Goal: Navigation & Orientation: Find specific page/section

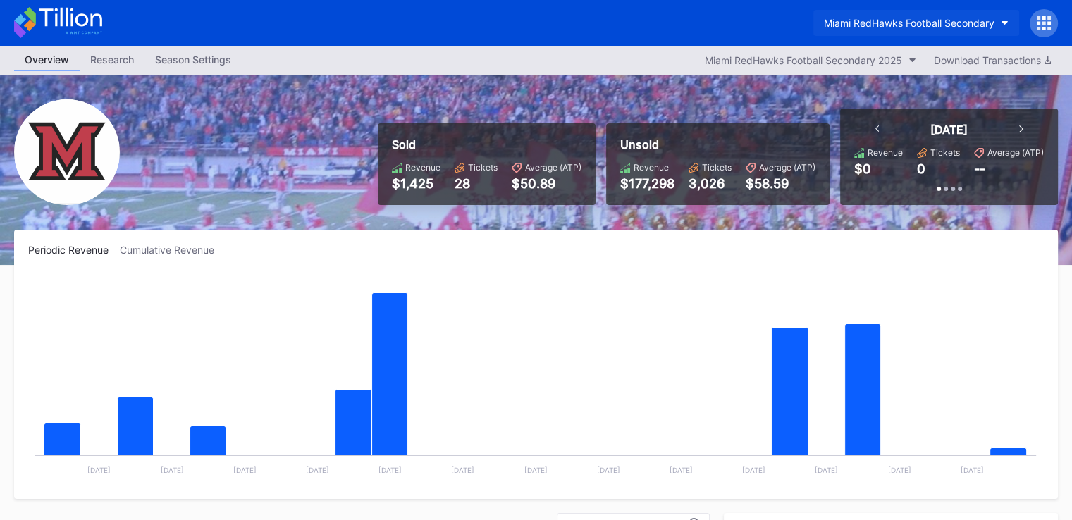
click at [884, 12] on button "Miami RedHawks Football Secondary" at bounding box center [917, 23] width 206 height 26
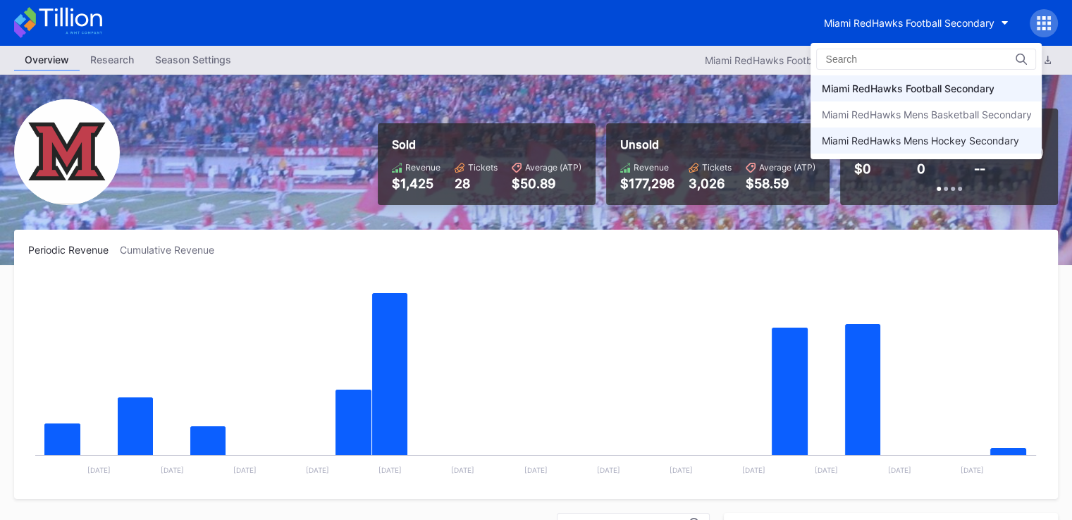
click at [926, 135] on div "Miami RedHawks Mens Hockey Secondary" at bounding box center [919, 141] width 197 height 12
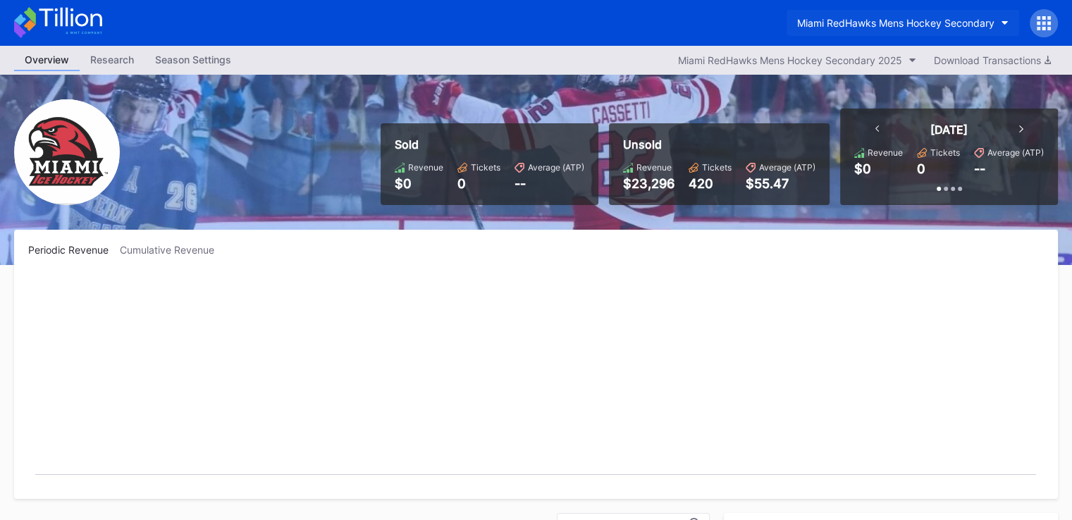
click at [874, 22] on div "Miami RedHawks Mens Hockey Secondary" at bounding box center [895, 23] width 197 height 12
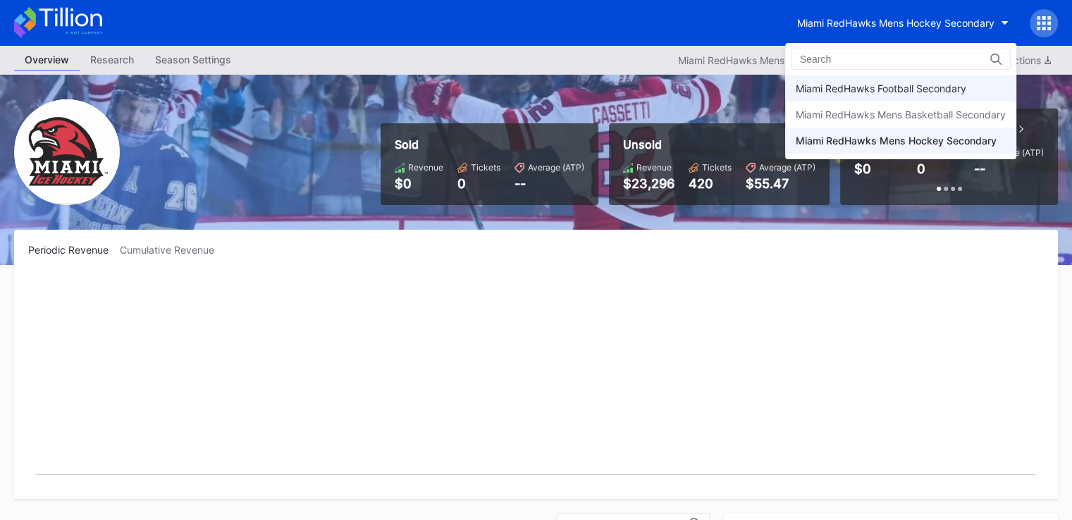
click at [886, 94] on div "Miami RedHawks Football Secondary" at bounding box center [881, 88] width 171 height 12
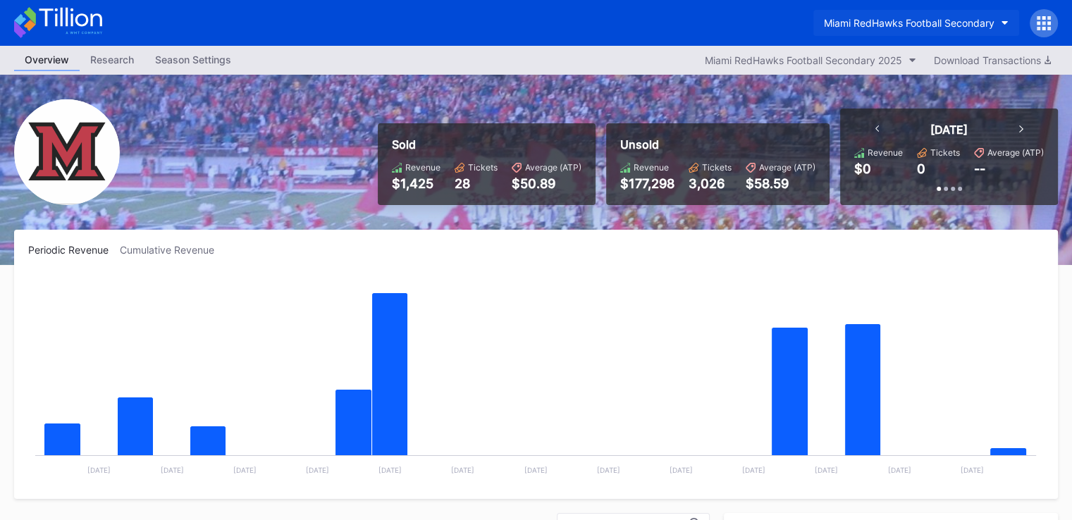
click at [911, 17] on div "Miami RedHawks Football Secondary" at bounding box center [909, 23] width 171 height 12
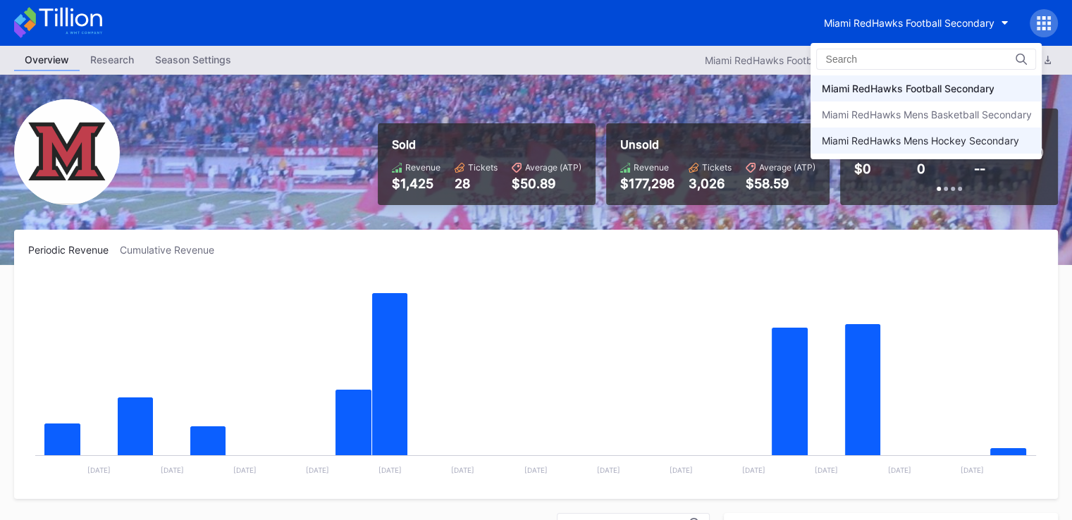
click at [912, 140] on div "Miami RedHawks Mens Hockey Secondary" at bounding box center [919, 141] width 197 height 12
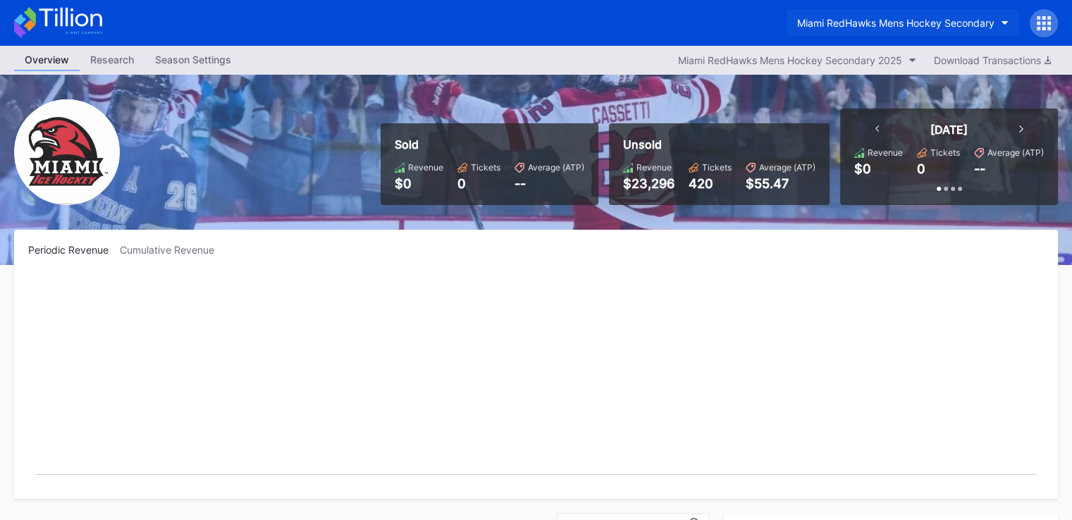
click at [907, 18] on div "Miami RedHawks Mens Hockey Secondary" at bounding box center [895, 23] width 197 height 12
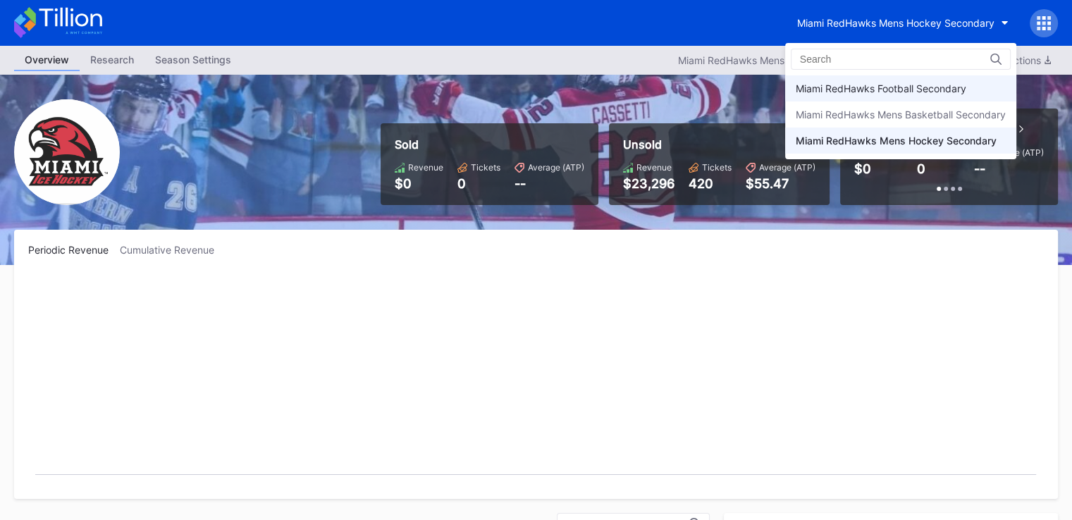
click at [942, 85] on div "Miami RedHawks Football Secondary" at bounding box center [881, 88] width 171 height 12
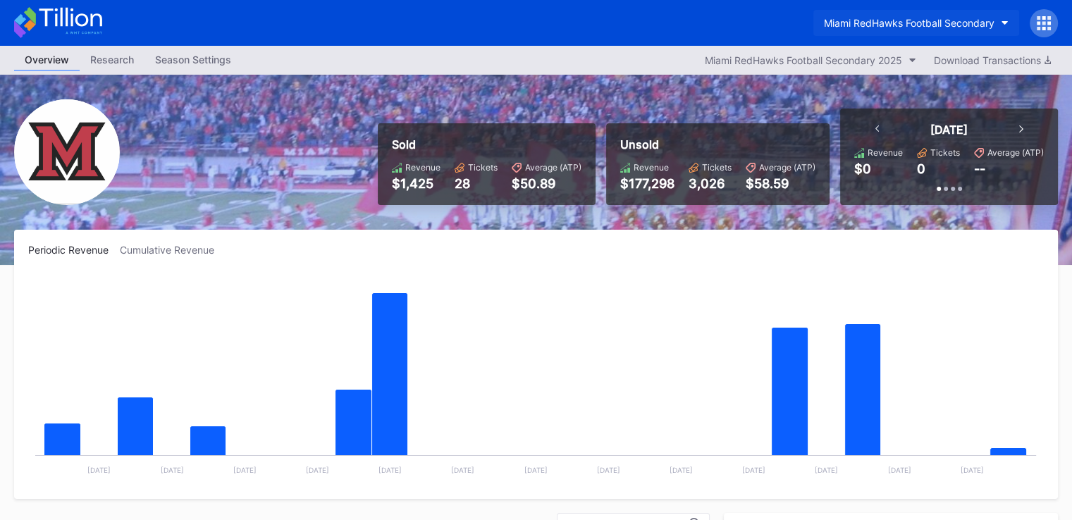
click at [883, 34] on button "Miami RedHawks Football Secondary" at bounding box center [917, 23] width 206 height 26
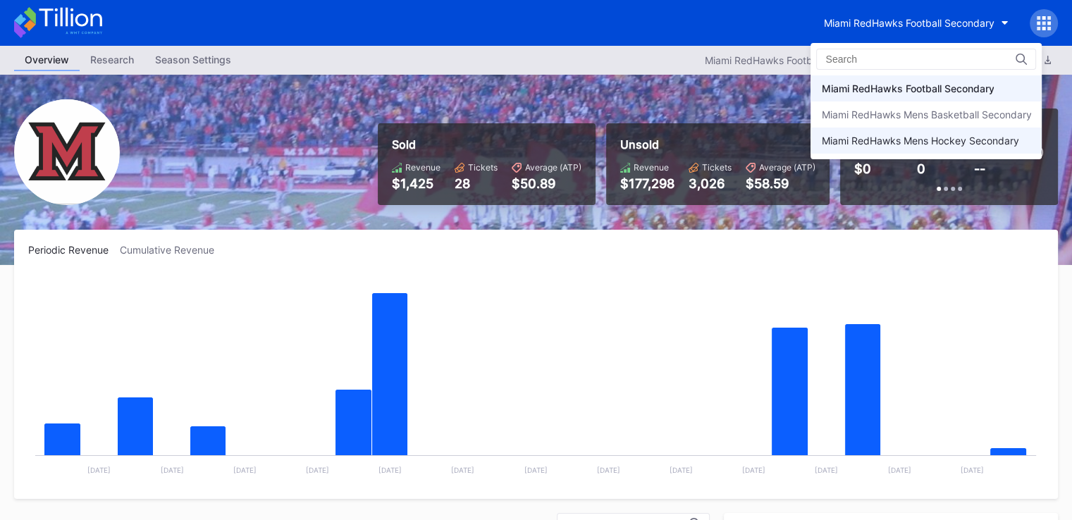
click at [876, 130] on div "Miami RedHawks Mens Hockey Secondary" at bounding box center [926, 141] width 231 height 26
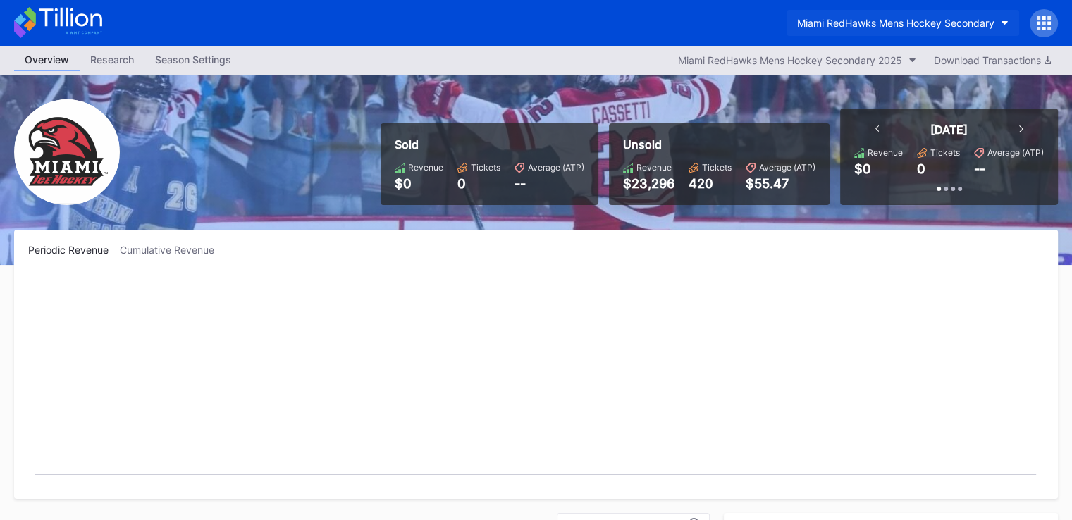
click at [862, 19] on div "Miami RedHawks Mens Hockey Secondary" at bounding box center [895, 23] width 197 height 12
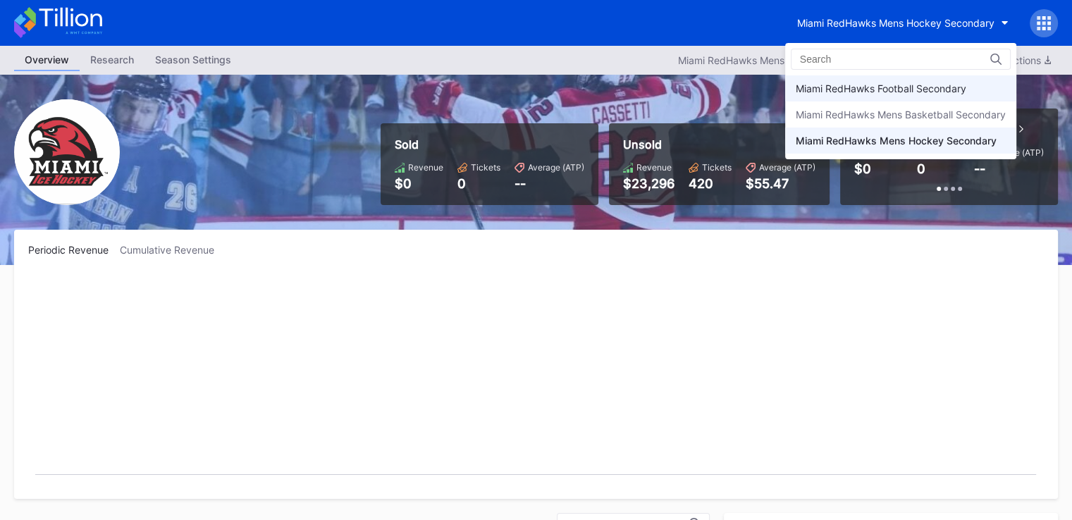
click at [862, 86] on div "Miami RedHawks Football Secondary" at bounding box center [881, 88] width 171 height 12
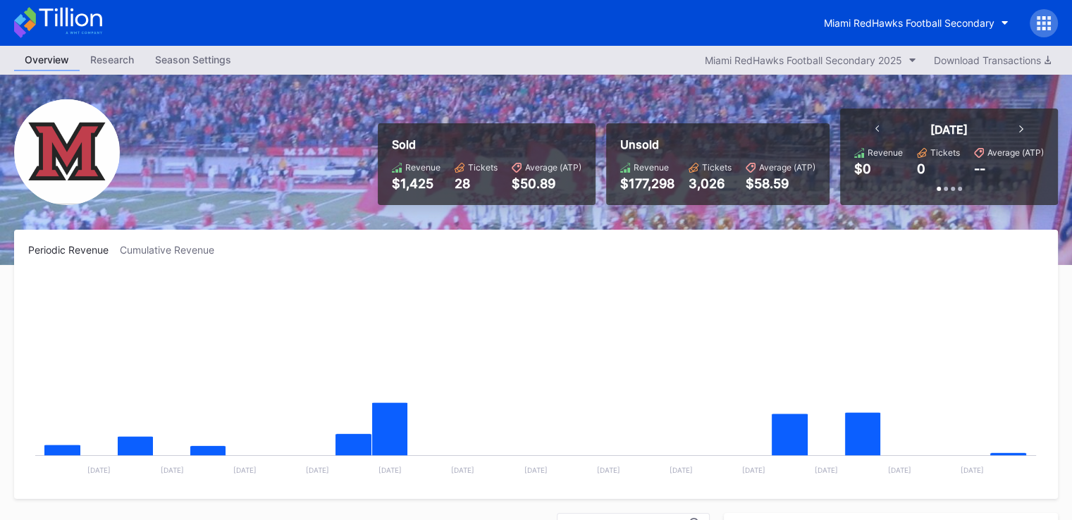
drag, startPoint x: 674, startPoint y: 43, endPoint x: 662, endPoint y: 41, distance: 12.2
click at [673, 43] on div "Miami RedHawks Football Secondary" at bounding box center [536, 23] width 1072 height 46
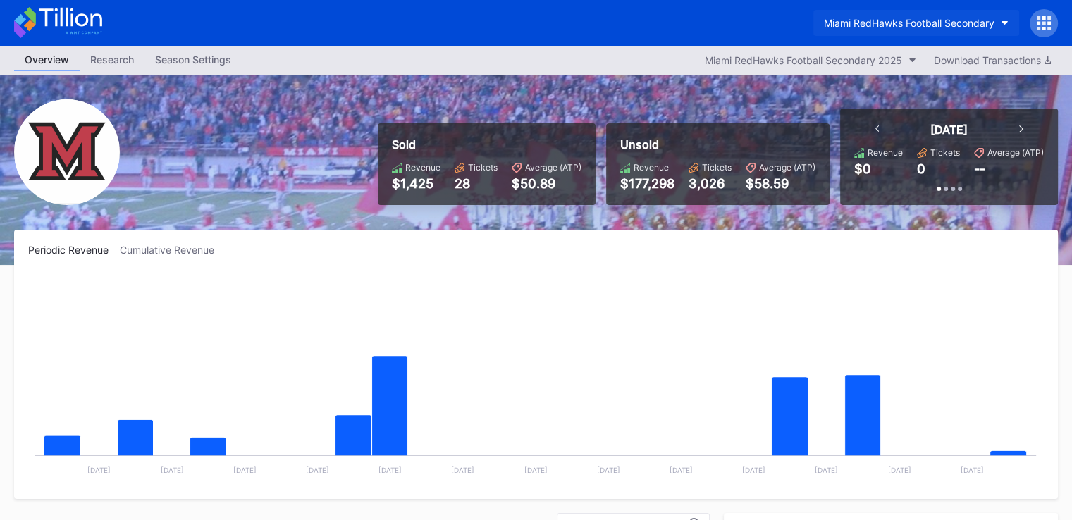
click at [852, 27] on div "Miami RedHawks Football Secondary" at bounding box center [909, 23] width 171 height 12
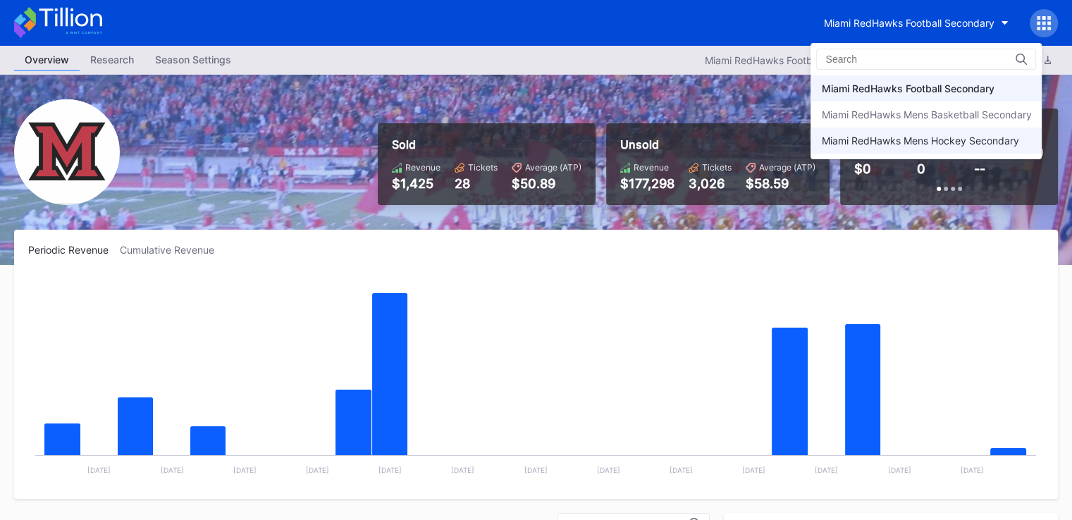
click at [846, 131] on div "Miami RedHawks Mens Hockey Secondary" at bounding box center [926, 141] width 231 height 26
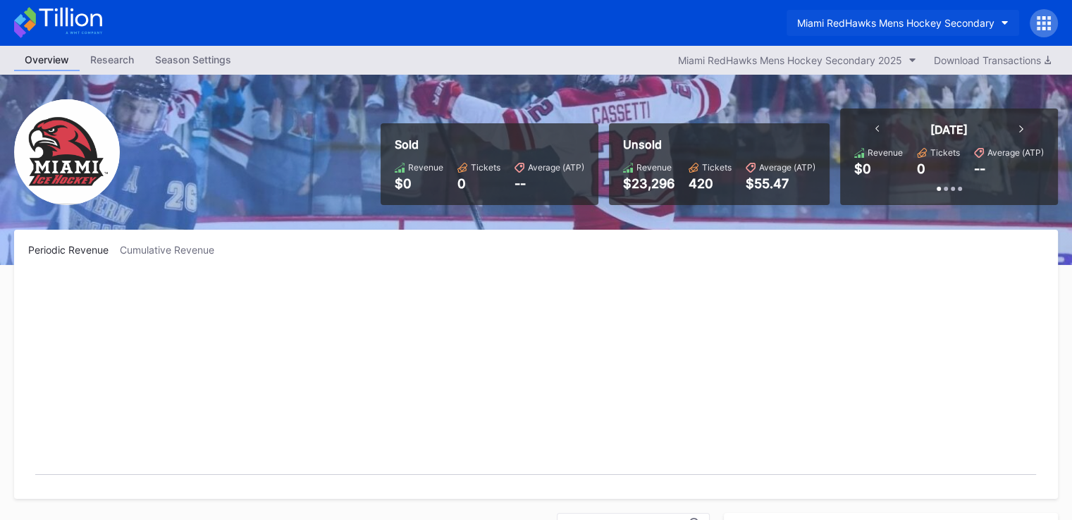
click at [858, 22] on div "Miami RedHawks Mens Hockey Secondary" at bounding box center [895, 23] width 197 height 12
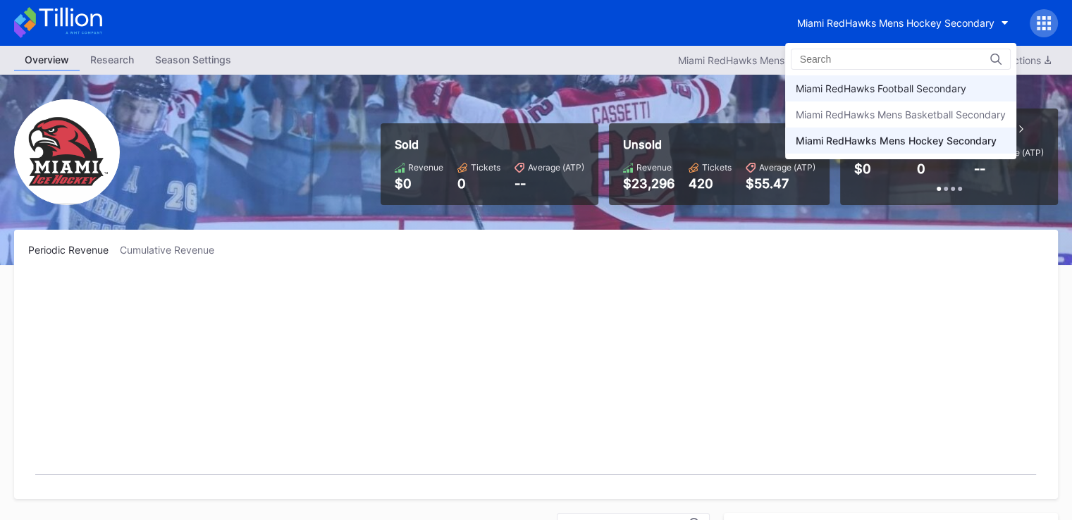
click at [862, 82] on div "Miami RedHawks Football Secondary" at bounding box center [900, 88] width 231 height 26
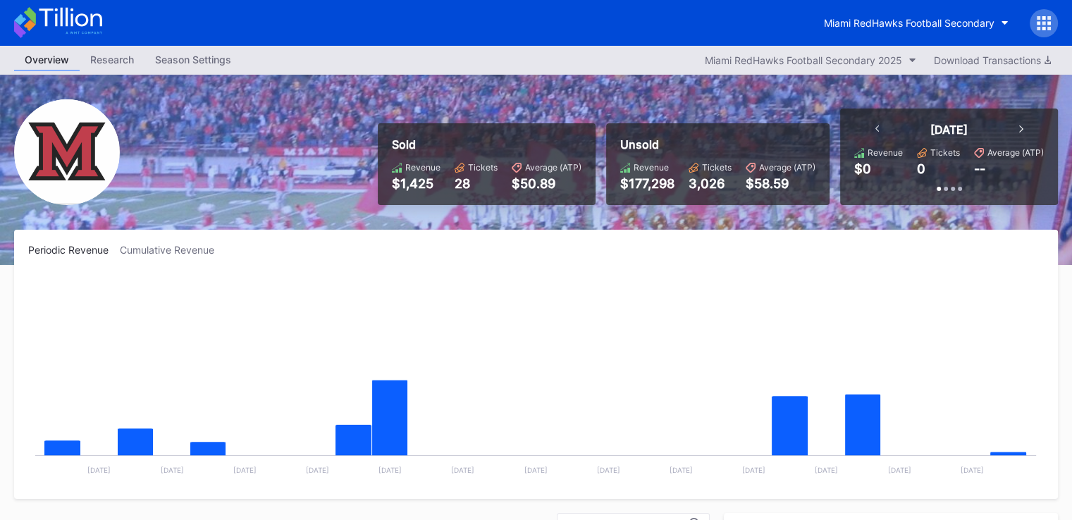
click at [546, 18] on div "Miami RedHawks Football Secondary" at bounding box center [536, 23] width 1072 height 46
